Goal: Task Accomplishment & Management: Use online tool/utility

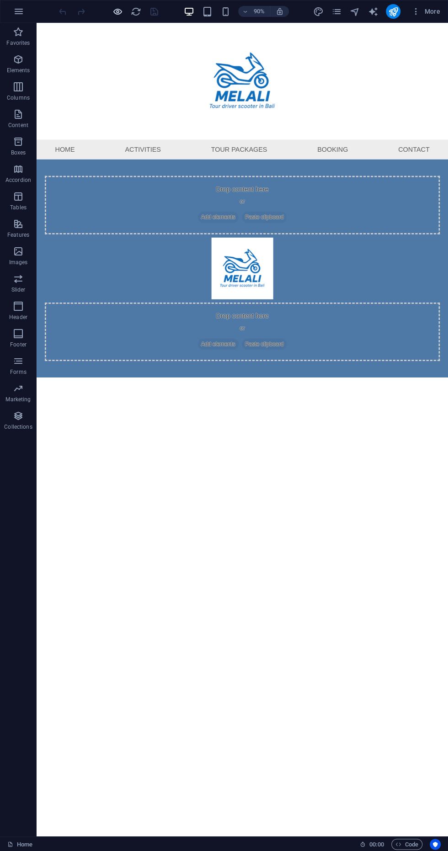
click at [116, 11] on icon "button" at bounding box center [117, 11] width 11 height 11
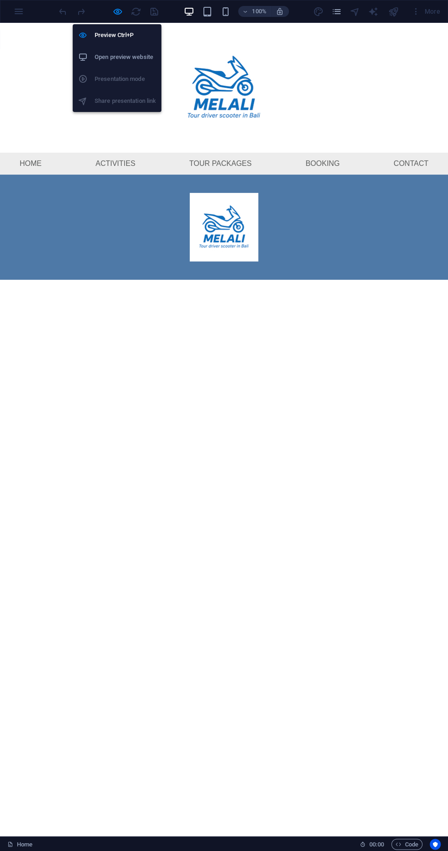
click at [133, 57] on h6 "Open preview website" at bounding box center [125, 57] width 61 height 11
click at [116, 34] on h6 "Preview Ctrl+P" at bounding box center [125, 35] width 61 height 11
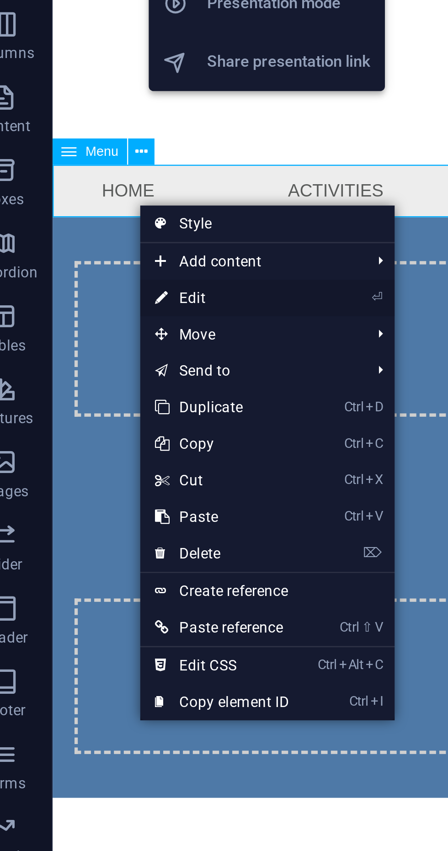
click at [100, 195] on link "⏎ Edit" at bounding box center [99, 190] width 61 height 14
select select
select select "1"
select select
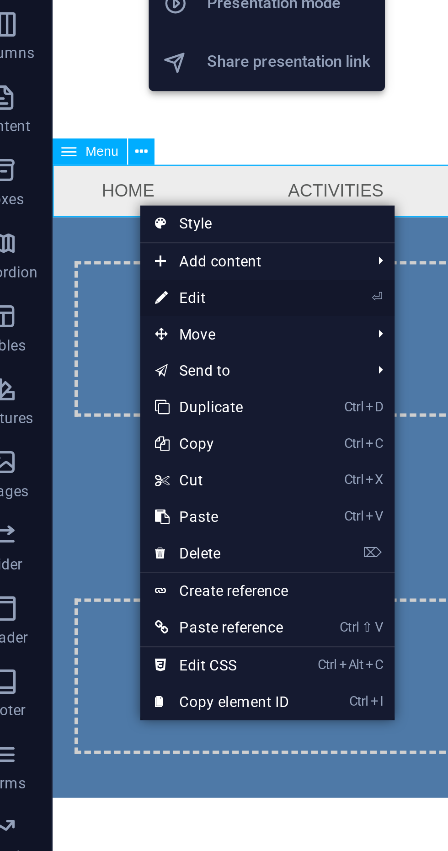
select select
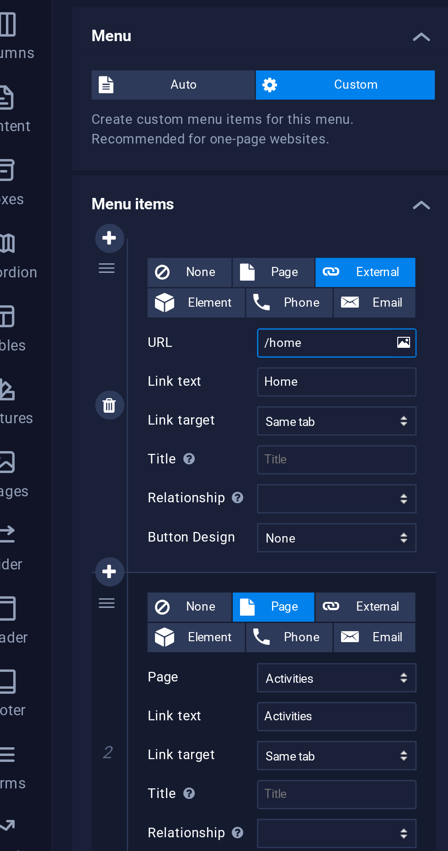
click at [137, 208] on input "/home" at bounding box center [143, 206] width 60 height 11
type input "/"
select select
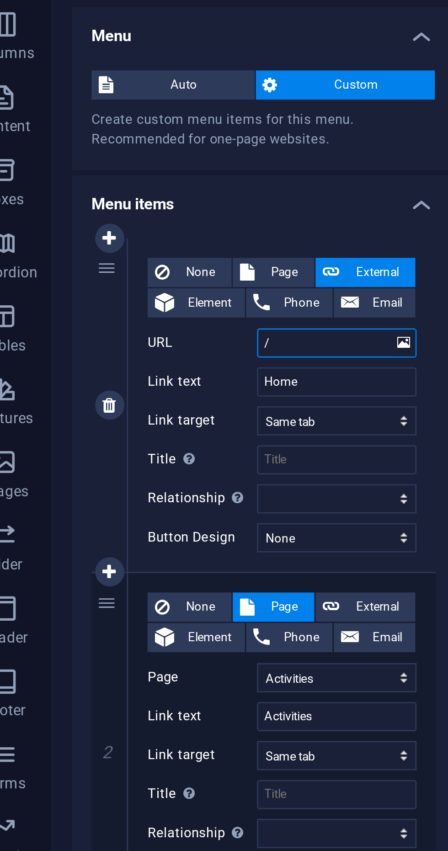
select select
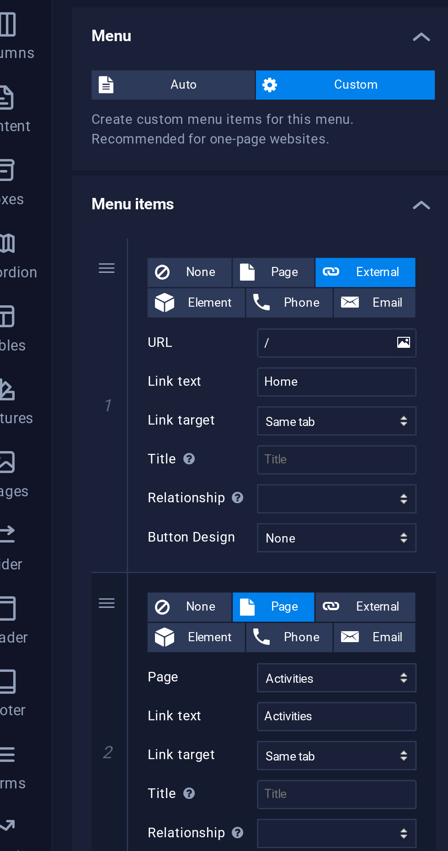
click at [137, 155] on h4 "Menu items" at bounding box center [116, 151] width 144 height 16
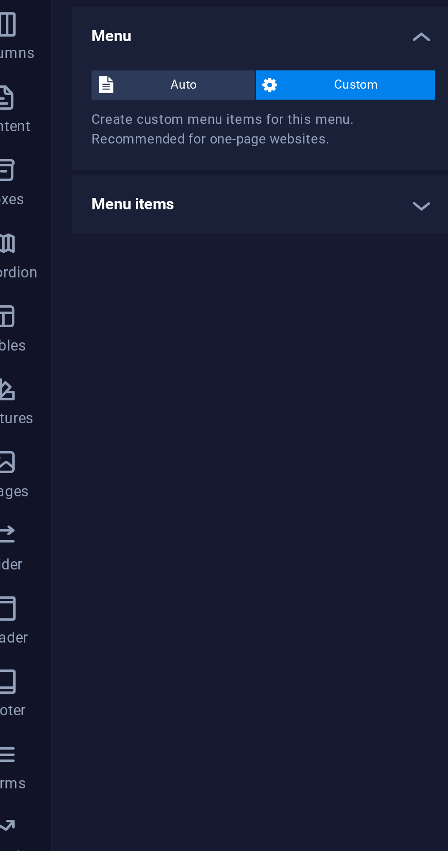
click at [173, 153] on h4 "Menu items" at bounding box center [116, 154] width 144 height 22
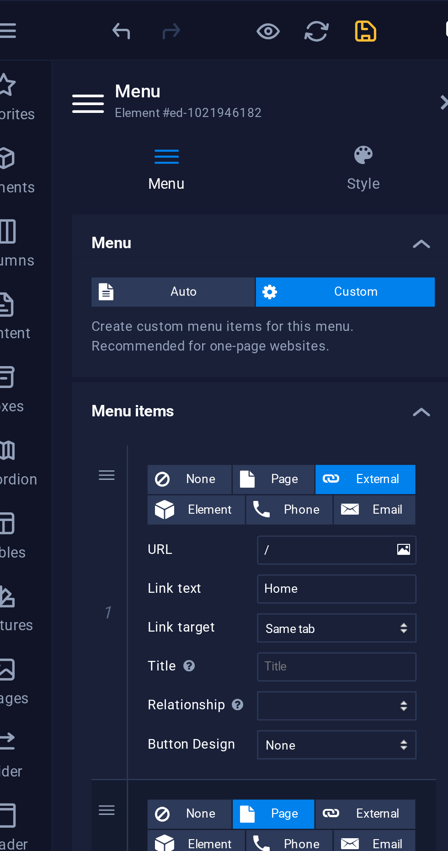
click at [150, 14] on icon "save" at bounding box center [154, 11] width 11 height 11
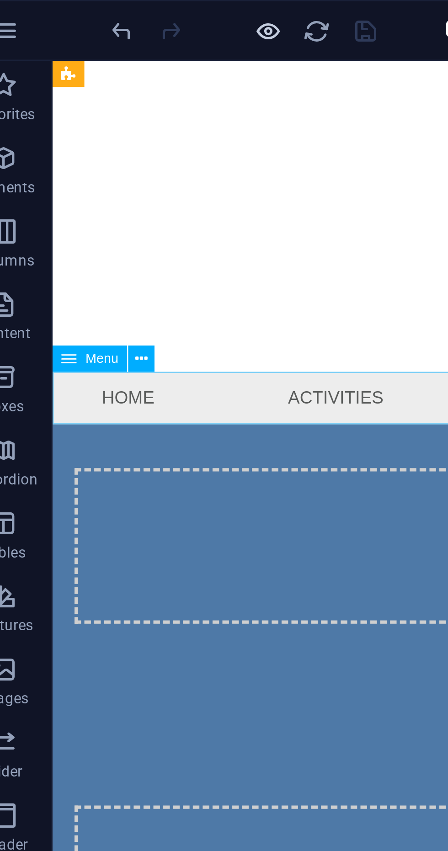
click at [119, 16] on icon "button" at bounding box center [117, 11] width 11 height 11
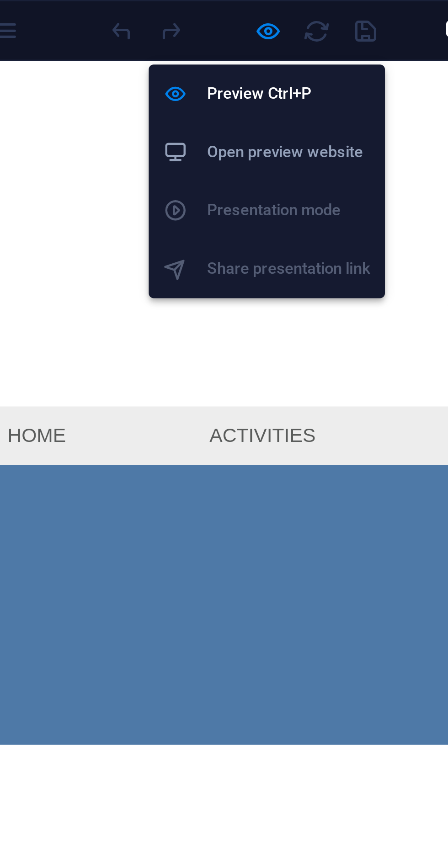
click at [136, 59] on h6 "Open preview website" at bounding box center [125, 57] width 61 height 11
click at [67, 250] on div "Drop content here or Add elements Paste clipboard Drop content here or Add elem…" at bounding box center [179, 264] width 448 height 105
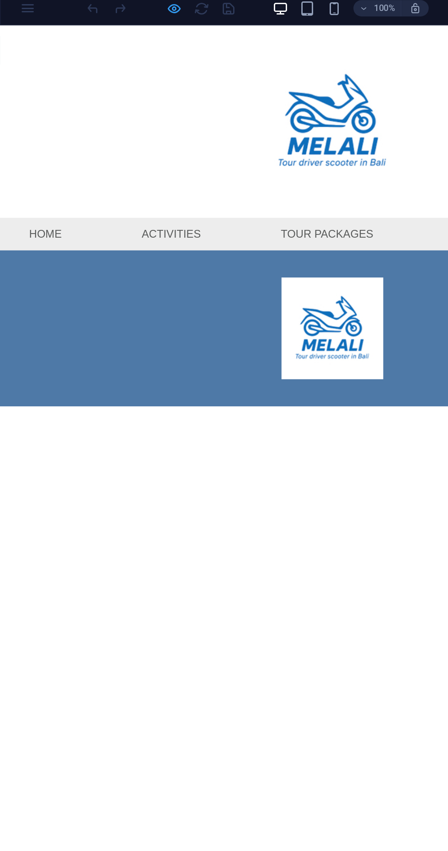
click at [116, 14] on icon "button" at bounding box center [117, 11] width 11 height 11
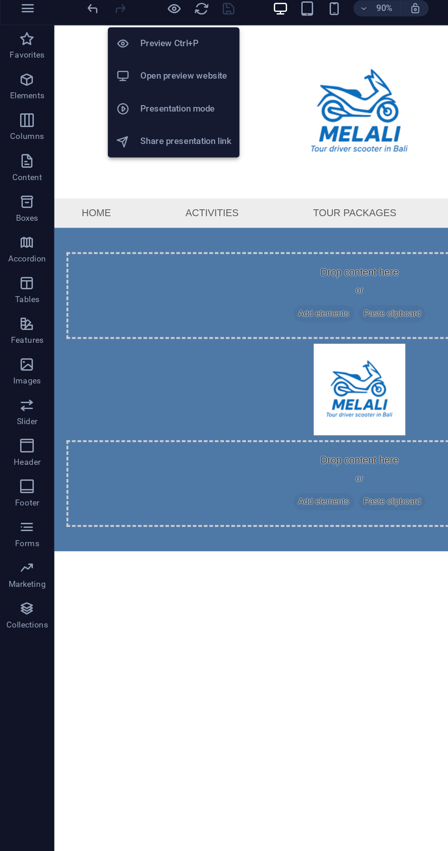
click at [72, 172] on nav "Home Activities Tour packages Booking Contact" at bounding box center [282, 166] width 457 height 22
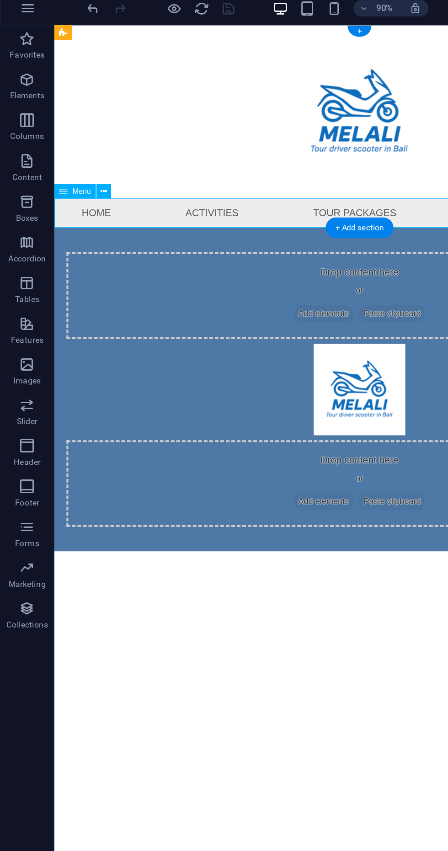
click at [77, 170] on nav "Home Activities Tour packages Booking Contact" at bounding box center [282, 166] width 457 height 22
click at [73, 137] on button at bounding box center [70, 135] width 10 height 10
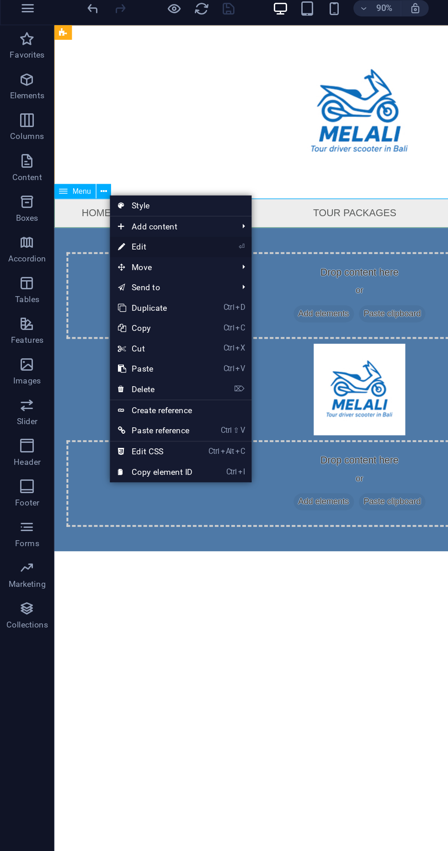
click at [119, 177] on link "⏎ Edit" at bounding box center [104, 172] width 61 height 14
select select
select select "1"
select select
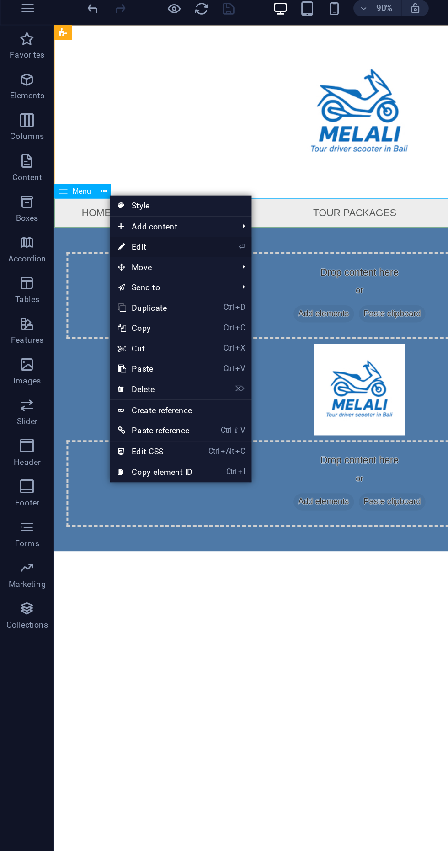
select select
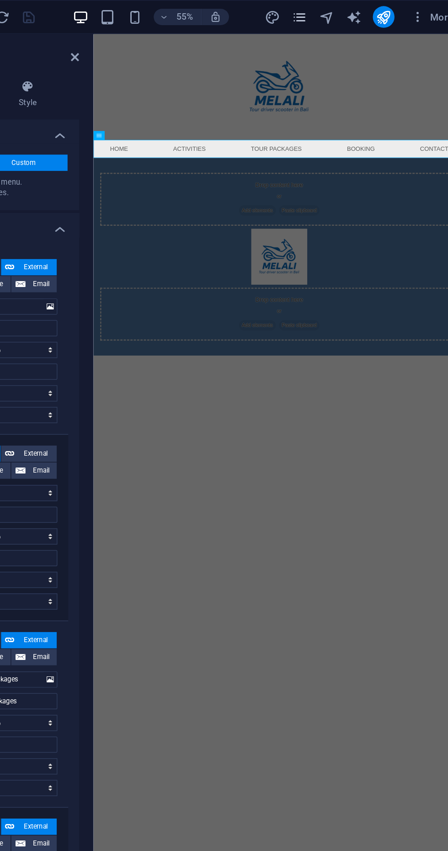
click at [337, 11] on icon "pages" at bounding box center [336, 11] width 11 height 11
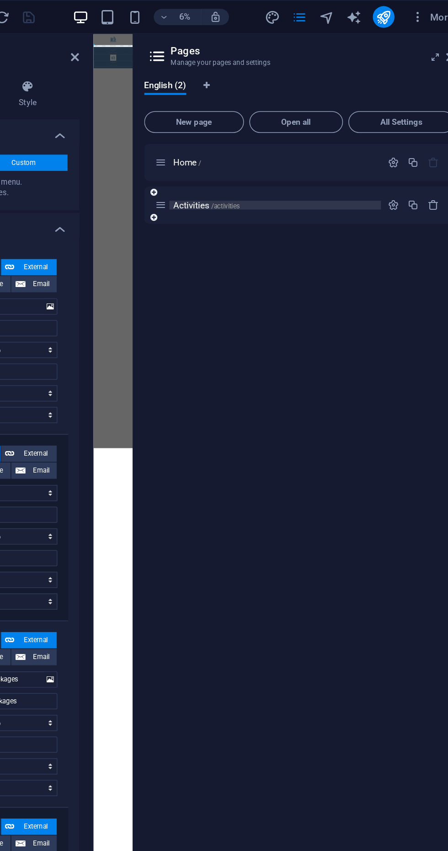
click at [328, 140] on p "Activities /activities" at bounding box center [319, 138] width 137 height 6
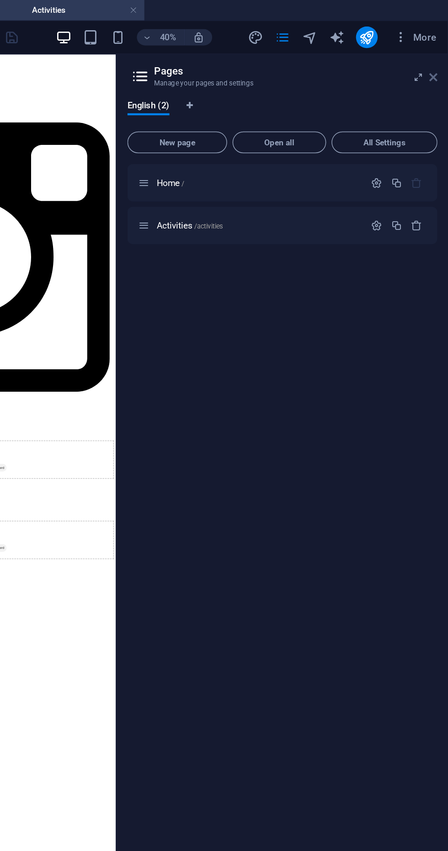
click at [438, 52] on icon at bounding box center [437, 51] width 5 height 7
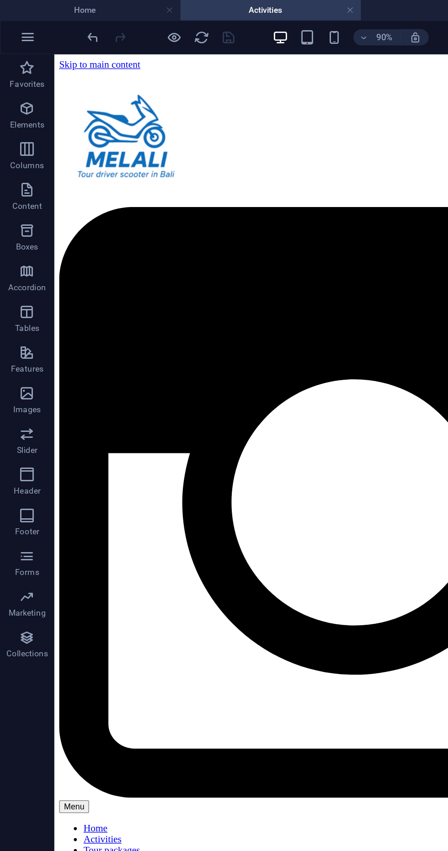
click at [87, 629] on nav "Home Activities Tour packages Booking Contact" at bounding box center [282, 649] width 449 height 41
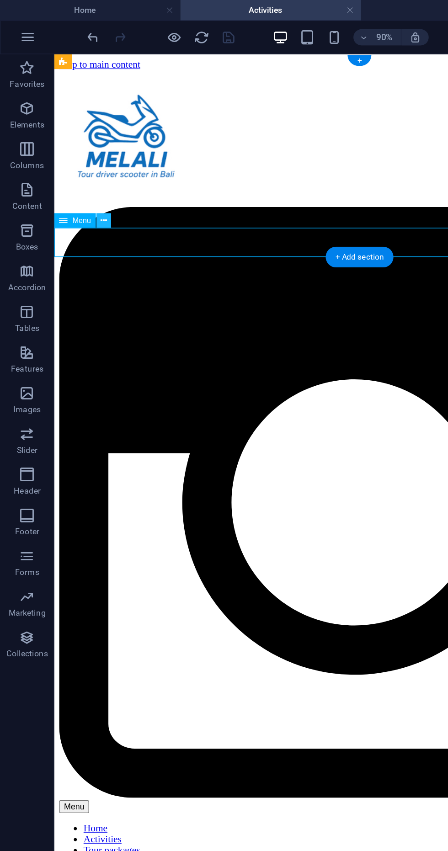
click at [72, 150] on button at bounding box center [70, 148] width 10 height 10
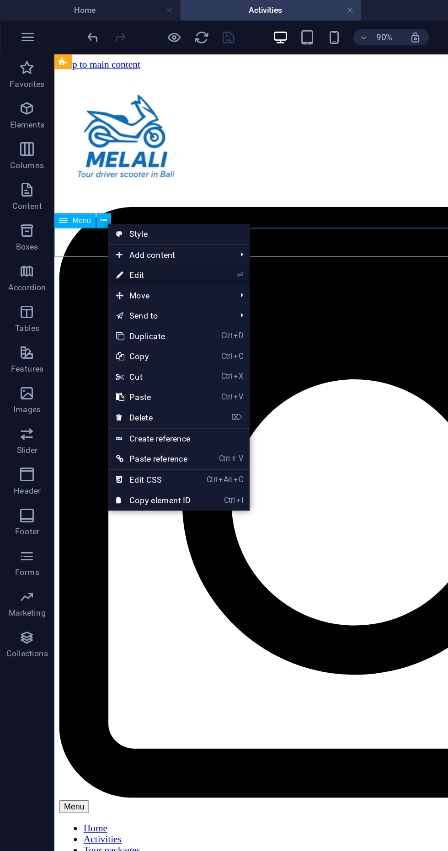
click at [113, 189] on link "⏎ Edit" at bounding box center [103, 186] width 61 height 14
select select
select select "1"
select select
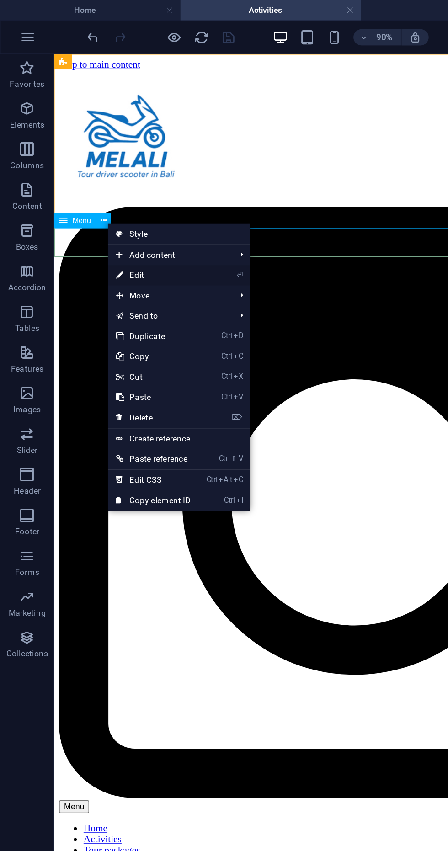
select select
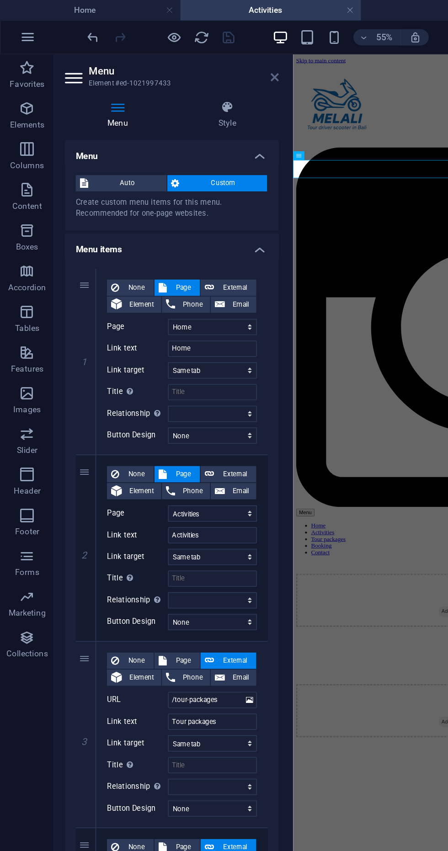
click at [185, 53] on icon at bounding box center [184, 51] width 5 height 7
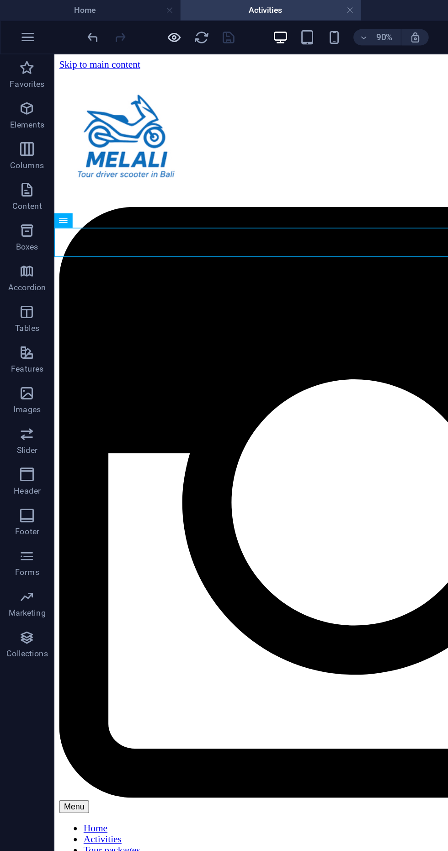
click at [114, 25] on icon "button" at bounding box center [117, 25] width 11 height 11
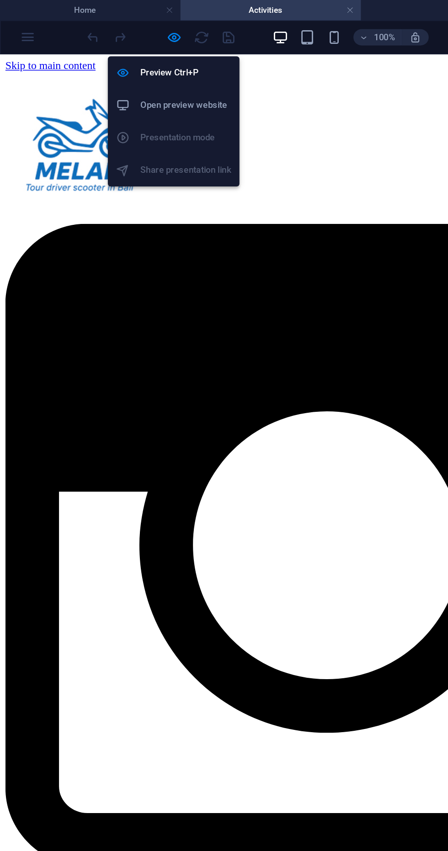
click at [143, 74] on h6 "Open preview website" at bounding box center [125, 70] width 61 height 11
